Goal: Task Accomplishment & Management: Use online tool/utility

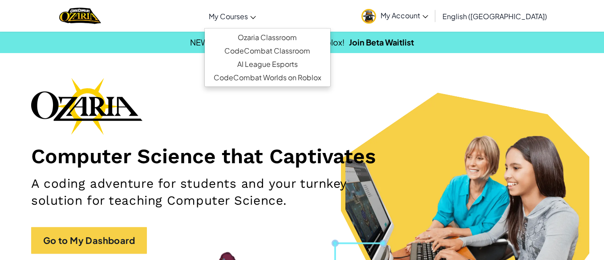
click at [248, 18] on span "My Courses" at bounding box center [228, 16] width 39 height 9
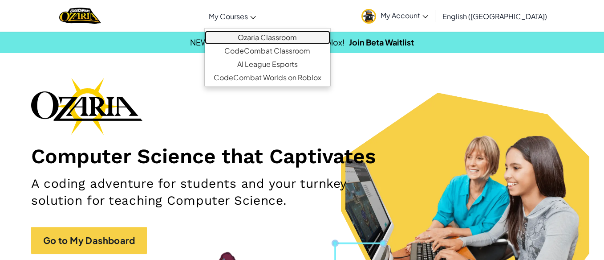
click at [281, 31] on link "Ozaria Classroom" at bounding box center [268, 37] width 126 height 13
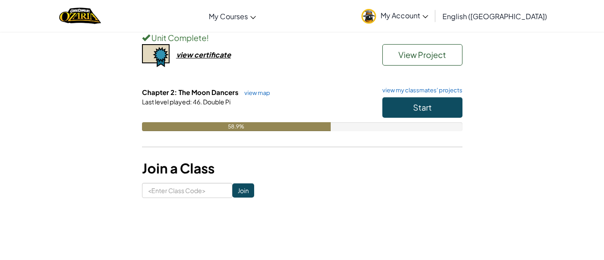
scroll to position [116, 0]
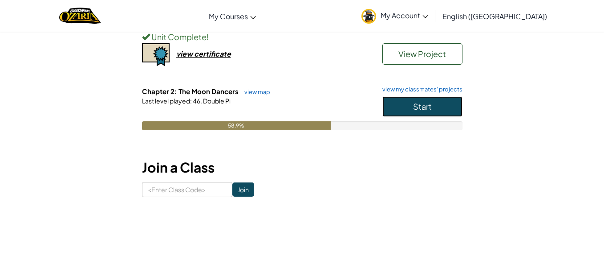
click at [407, 112] on button "Start" at bounding box center [422, 106] width 80 height 20
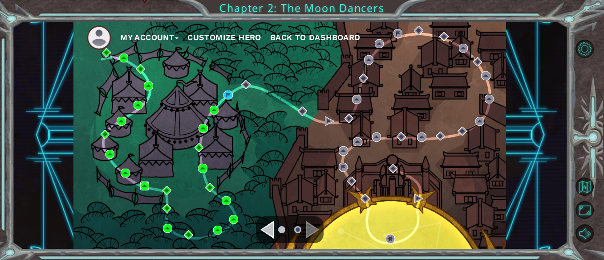
click at [144, 187] on img at bounding box center [144, 185] width 9 height 9
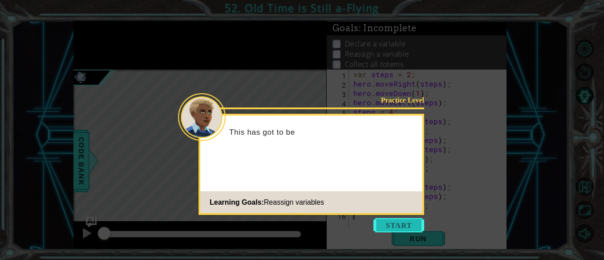
click at [393, 228] on button "Start" at bounding box center [399, 225] width 51 height 14
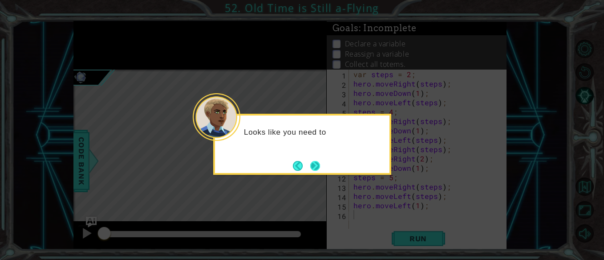
click at [320, 164] on button "Next" at bounding box center [315, 166] width 10 height 10
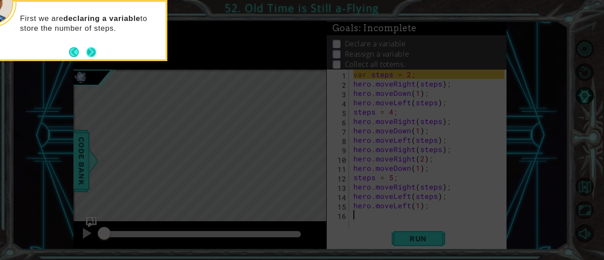
click at [94, 52] on button "Next" at bounding box center [91, 52] width 10 height 10
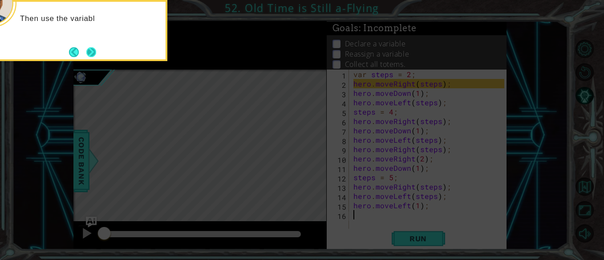
click at [93, 49] on button "Next" at bounding box center [91, 52] width 10 height 10
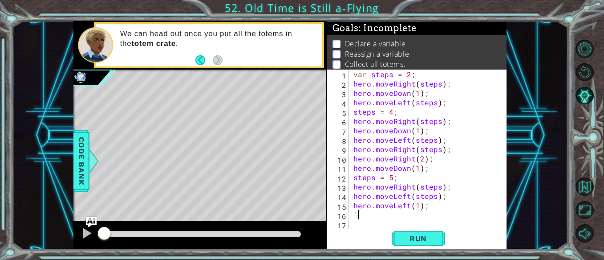
type textarea "`"
